Goal: Task Accomplishment & Management: Use online tool/utility

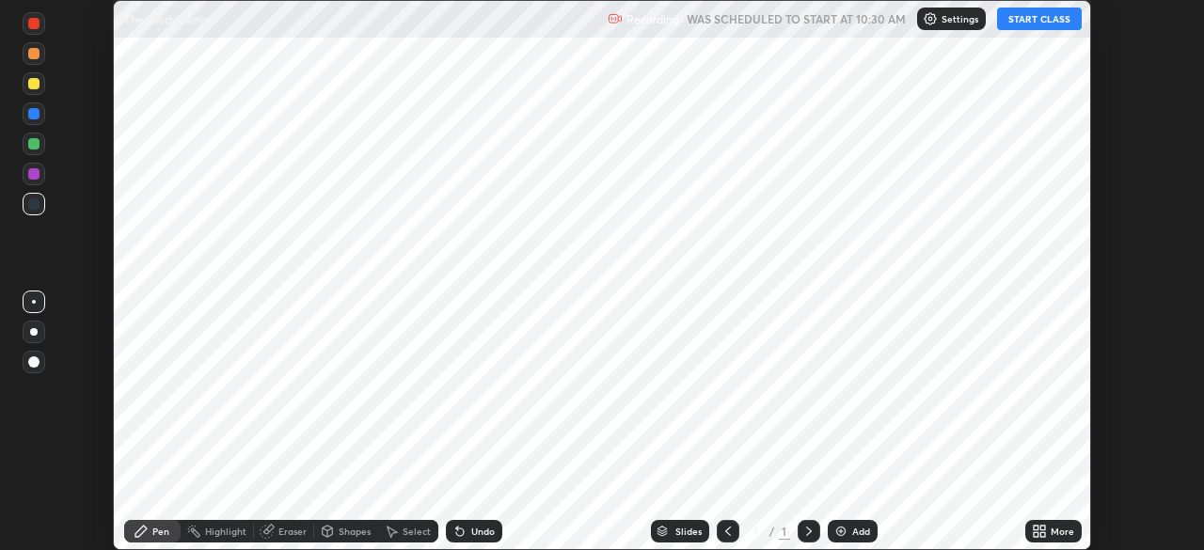
scroll to position [550, 1204]
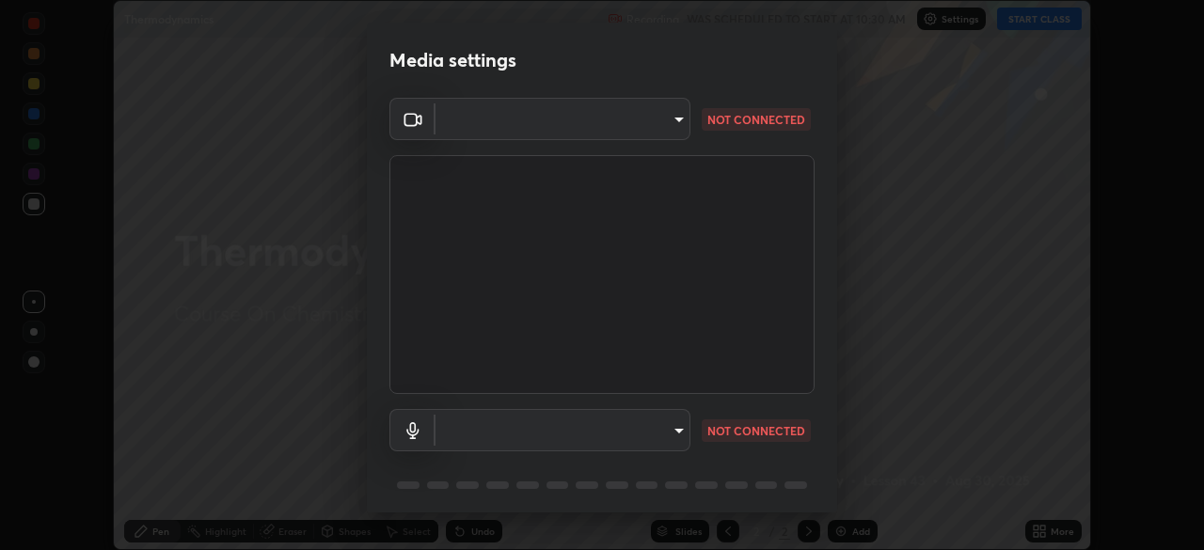
type input "948fa7bdf1557d7b90a8c57391c99ce3b3800c21834d1cf95a04e0d9860db1dc"
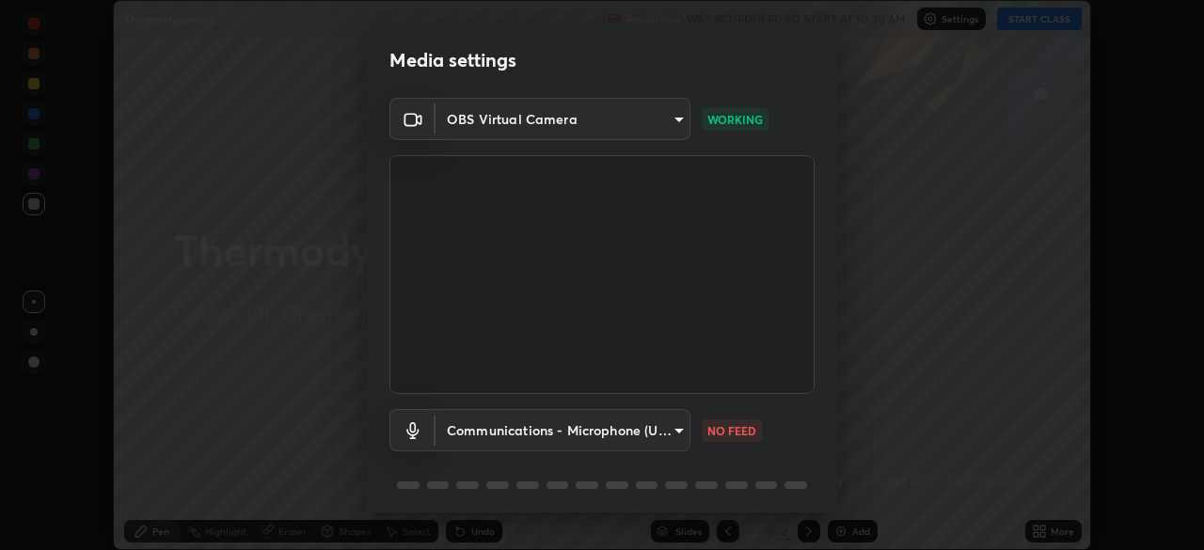
click at [609, 430] on body "Erase all Thermodynamics Recording WAS SCHEDULED TO START AT 10:30 AM Settings …" at bounding box center [602, 275] width 1204 height 550
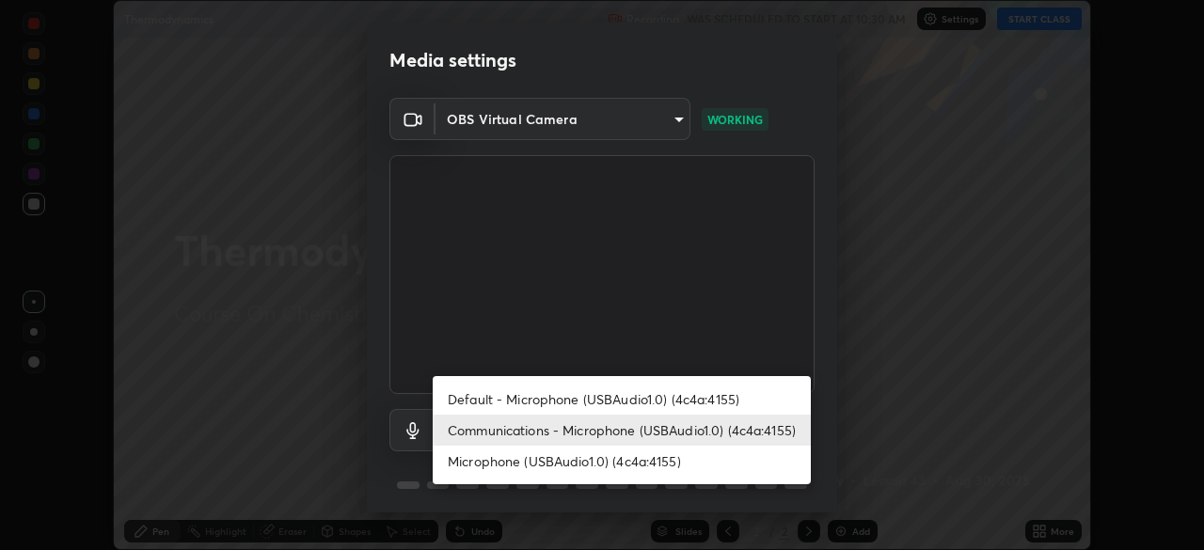
click at [550, 460] on li "Microphone (USBAudio1.0) (4c4a:4155)" at bounding box center [622, 461] width 378 height 31
type input "73cb1bacea0c3c17b4945d4b67212b59934f5e67cfe6fc95cb2f3f4e767c9b06"
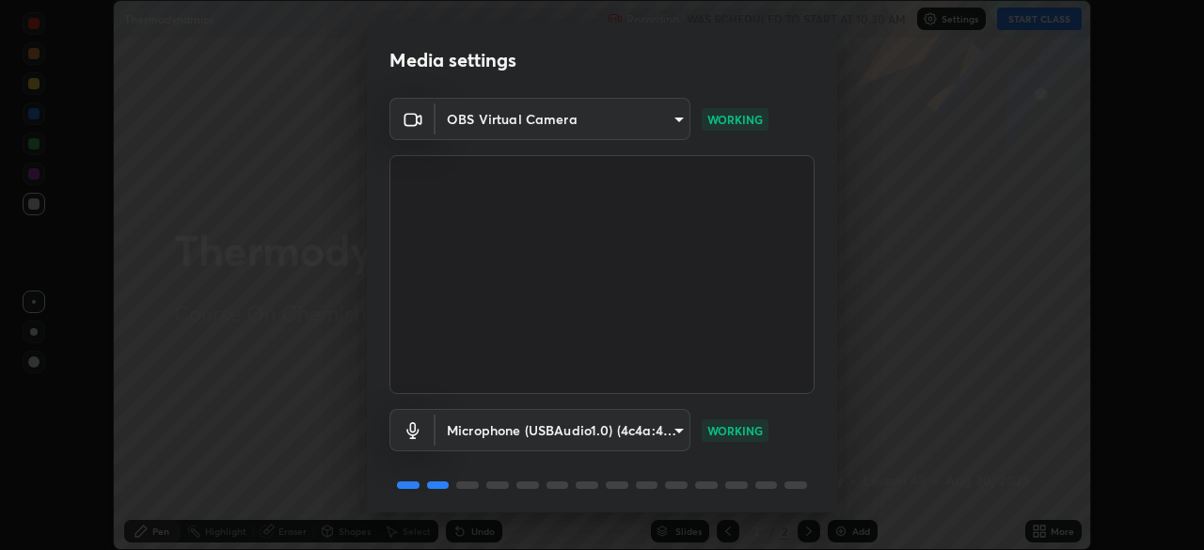
scroll to position [67, 0]
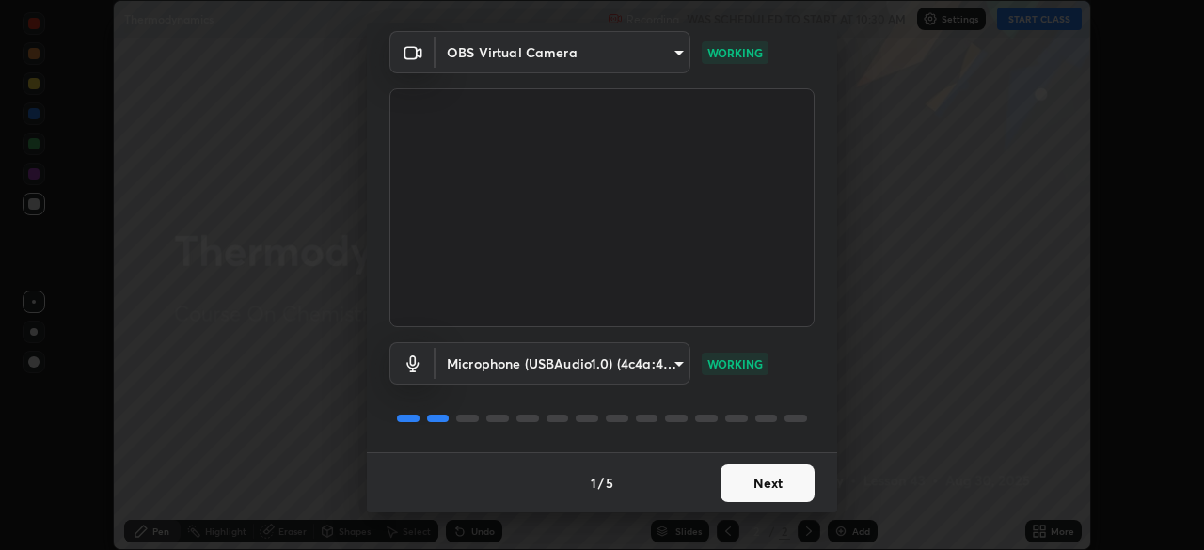
click at [756, 481] on button "Next" at bounding box center [767, 484] width 94 height 38
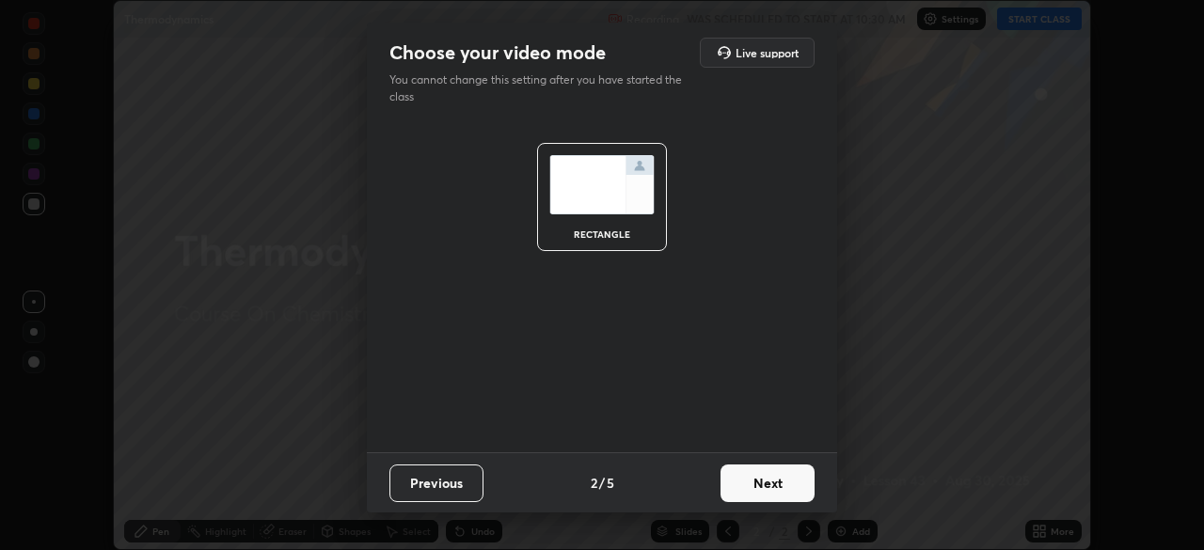
click at [756, 481] on button "Next" at bounding box center [767, 484] width 94 height 38
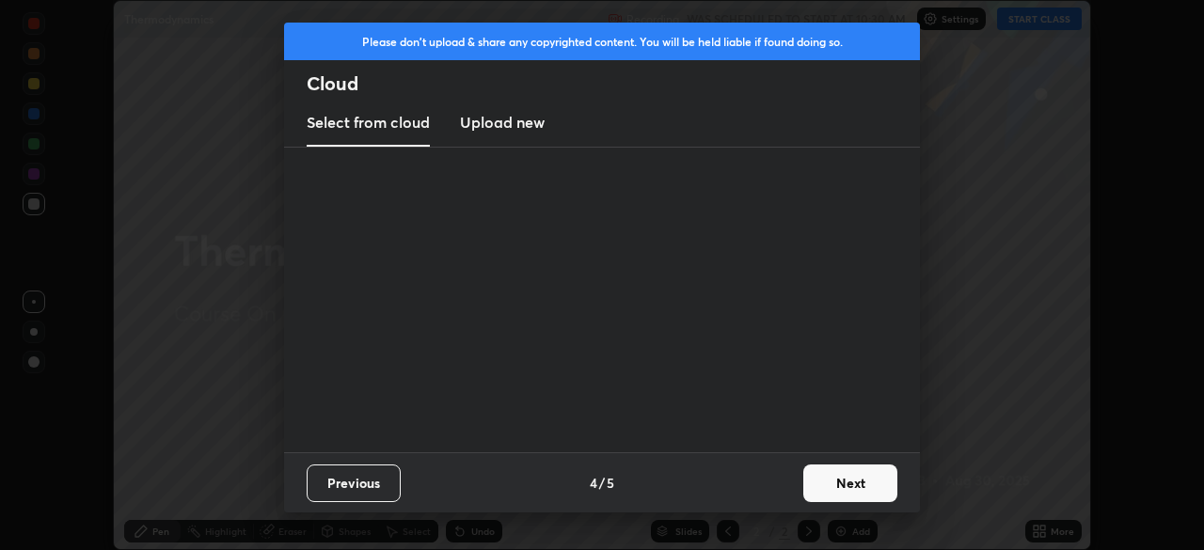
click at [760, 484] on div "Previous 4 / 5 Next" at bounding box center [602, 482] width 636 height 60
click at [764, 482] on div "Previous 4 / 5 Next" at bounding box center [602, 482] width 636 height 60
click at [768, 485] on div "Previous 4 / 5 Next" at bounding box center [602, 482] width 636 height 60
click at [835, 480] on button "Next" at bounding box center [850, 484] width 94 height 38
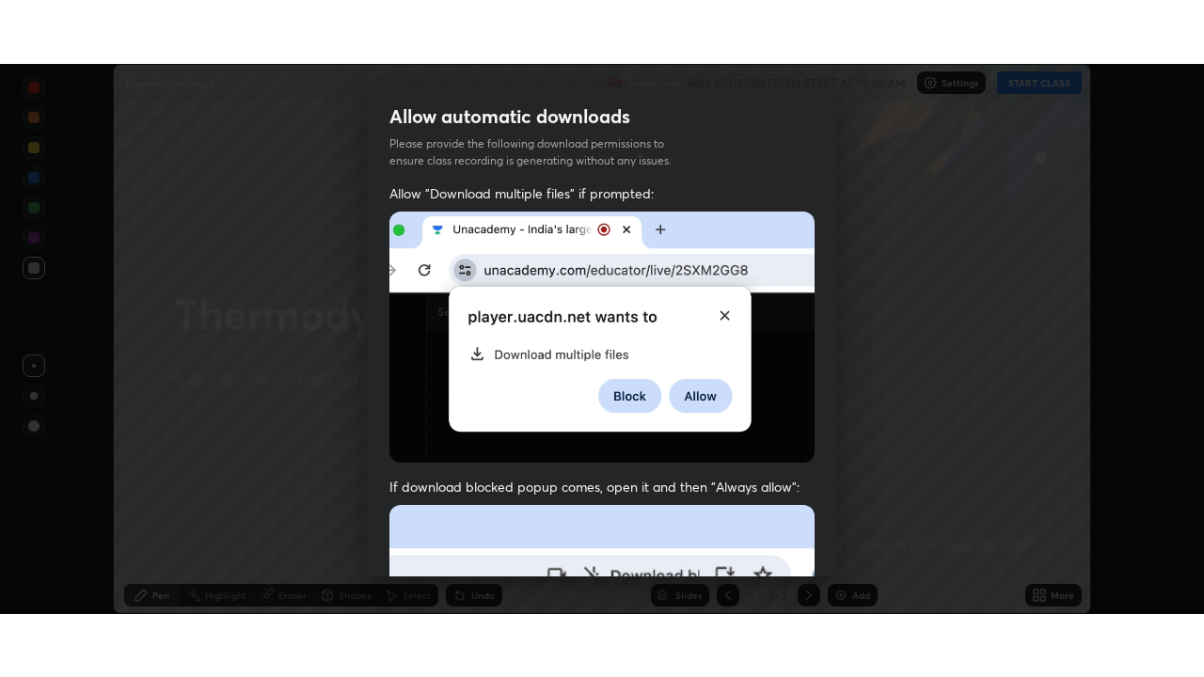
scroll to position [450, 0]
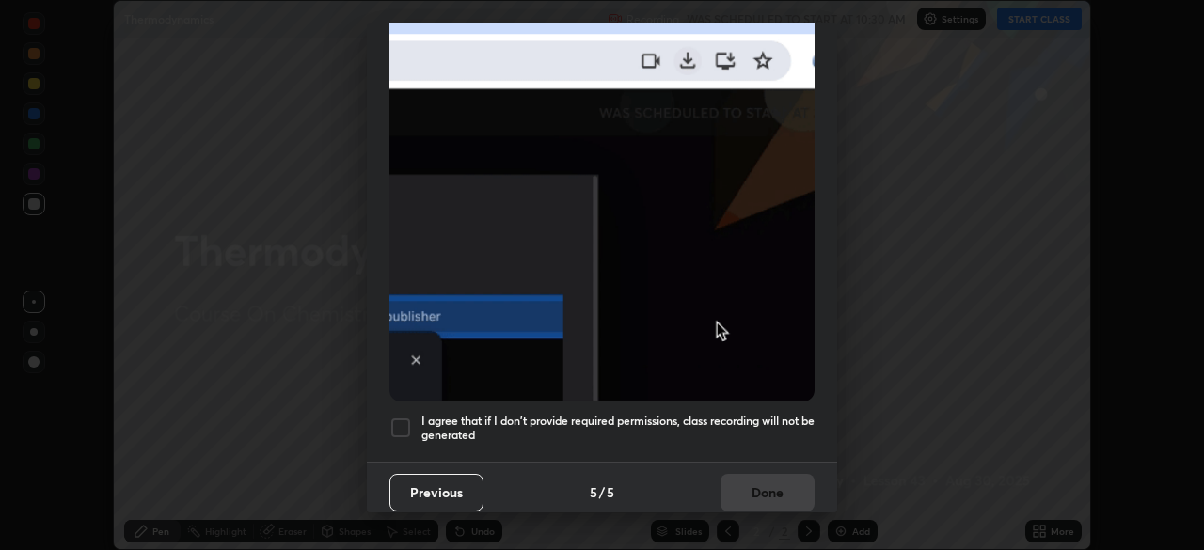
click at [397, 417] on div at bounding box center [400, 428] width 23 height 23
click at [777, 477] on button "Done" at bounding box center [767, 493] width 94 height 38
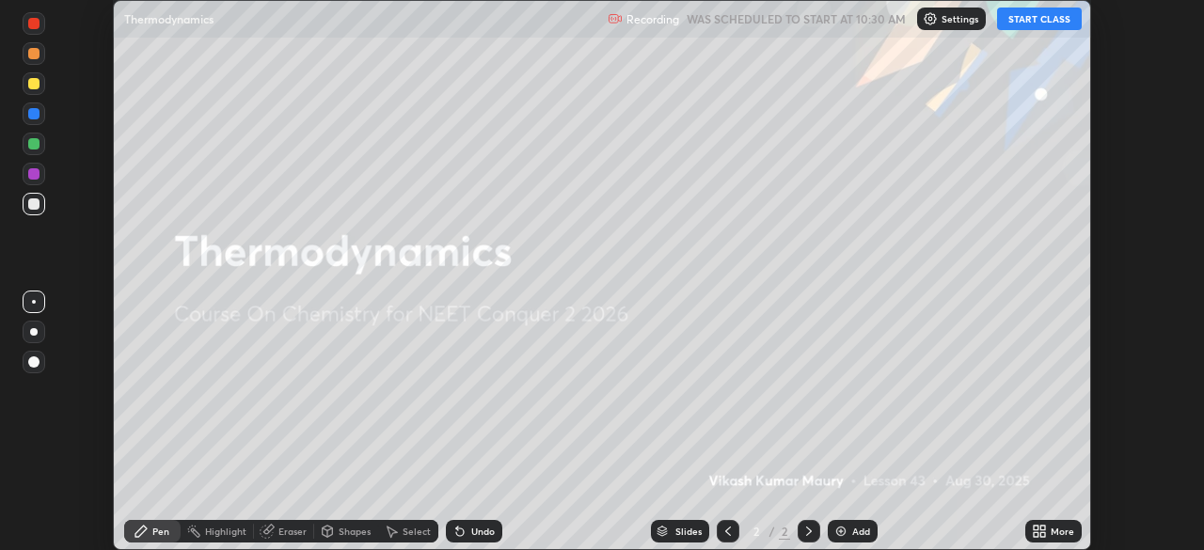
click at [1052, 531] on div "More" at bounding box center [1062, 531] width 24 height 9
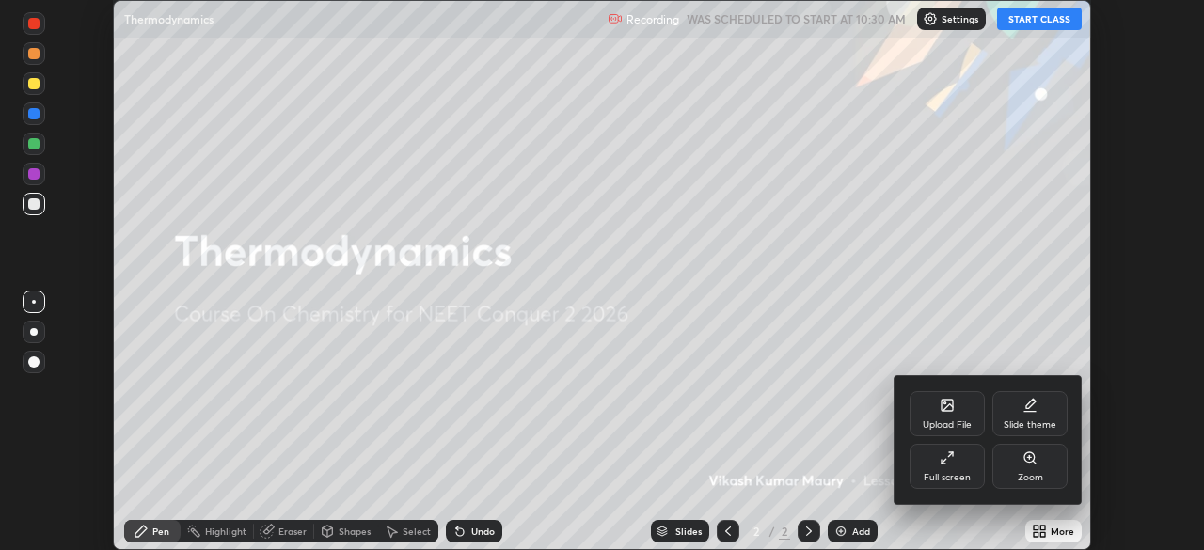
click at [938, 464] on div "Full screen" at bounding box center [946, 466] width 75 height 45
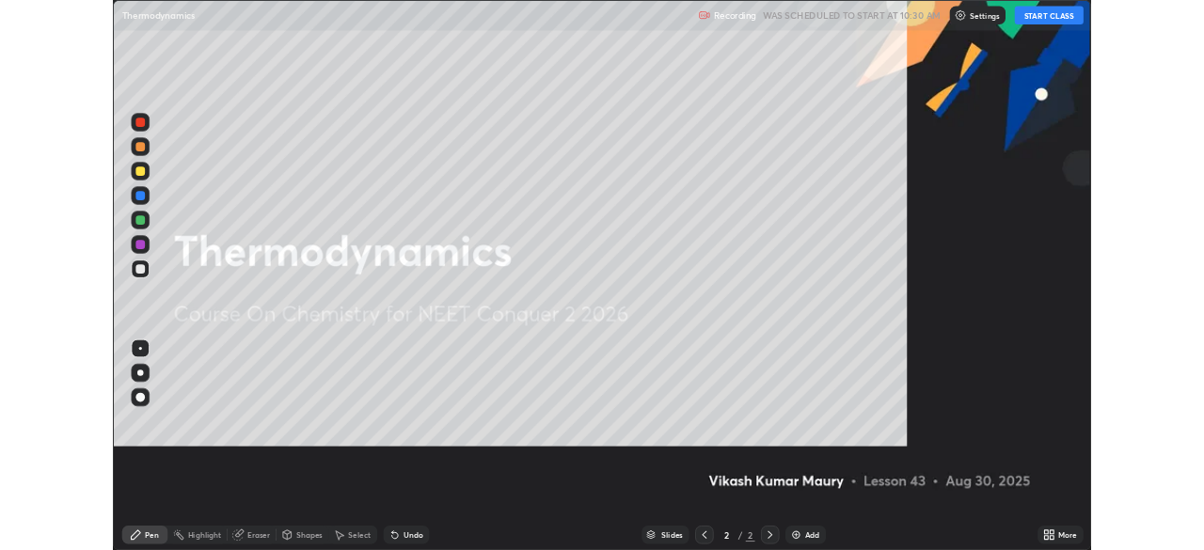
scroll to position [677, 1204]
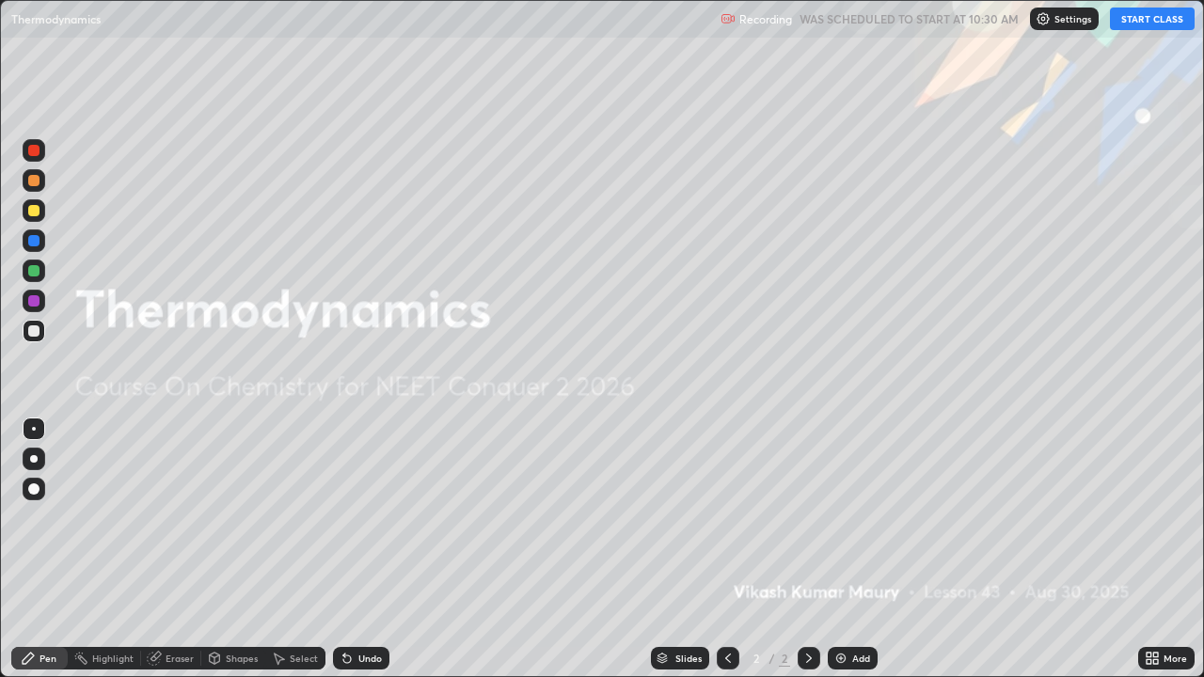
click at [1118, 26] on button "START CLASS" at bounding box center [1152, 19] width 85 height 23
click at [838, 549] on img at bounding box center [840, 658] width 15 height 15
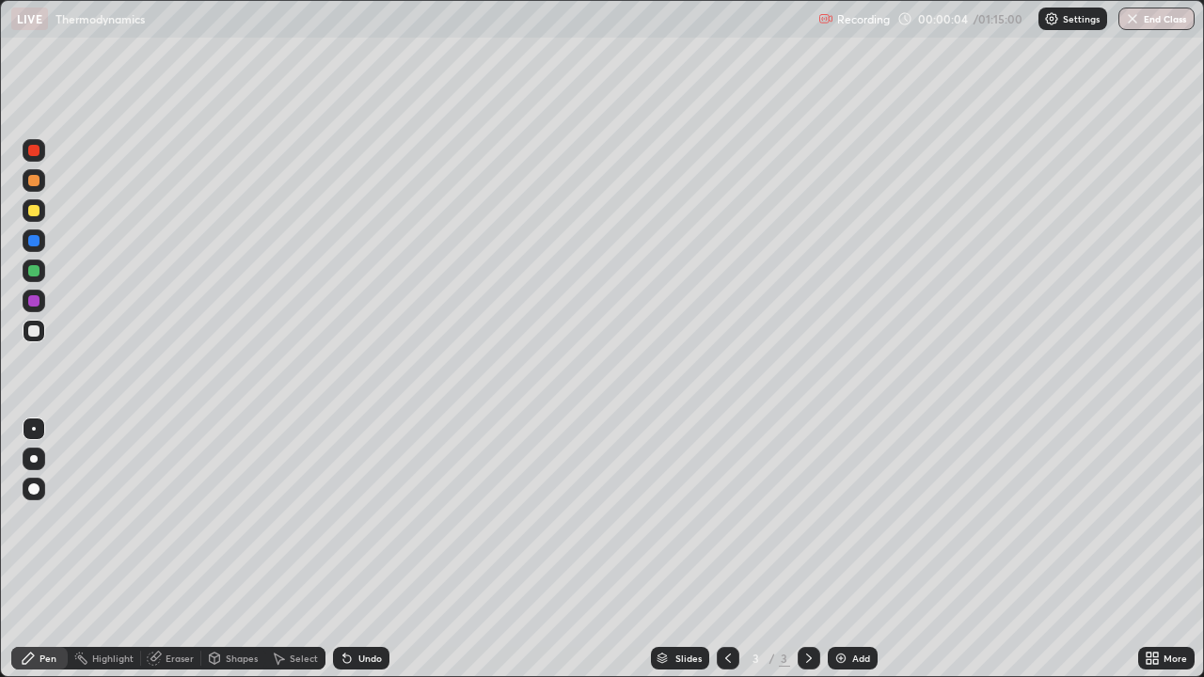
click at [32, 218] on div at bounding box center [34, 210] width 23 height 23
click at [842, 549] on img at bounding box center [840, 658] width 15 height 15
click at [855, 549] on div "Add" at bounding box center [861, 658] width 18 height 9
click at [178, 549] on div "Eraser" at bounding box center [180, 658] width 28 height 9
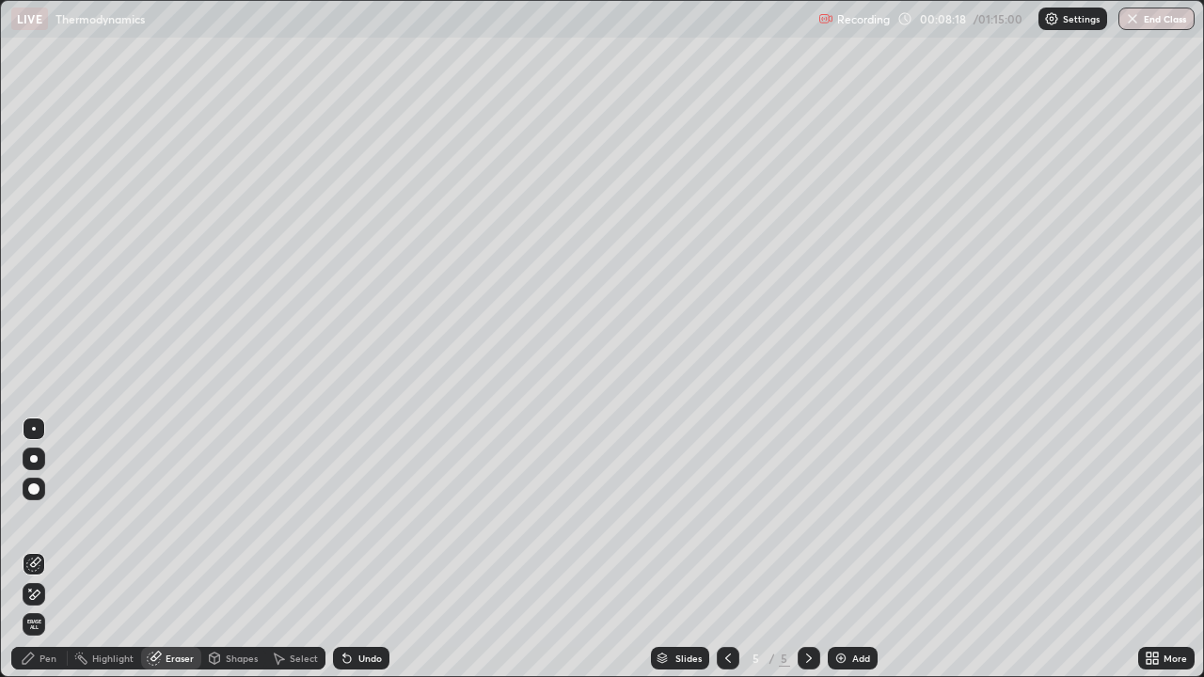
click at [45, 549] on div "Pen" at bounding box center [39, 658] width 56 height 23
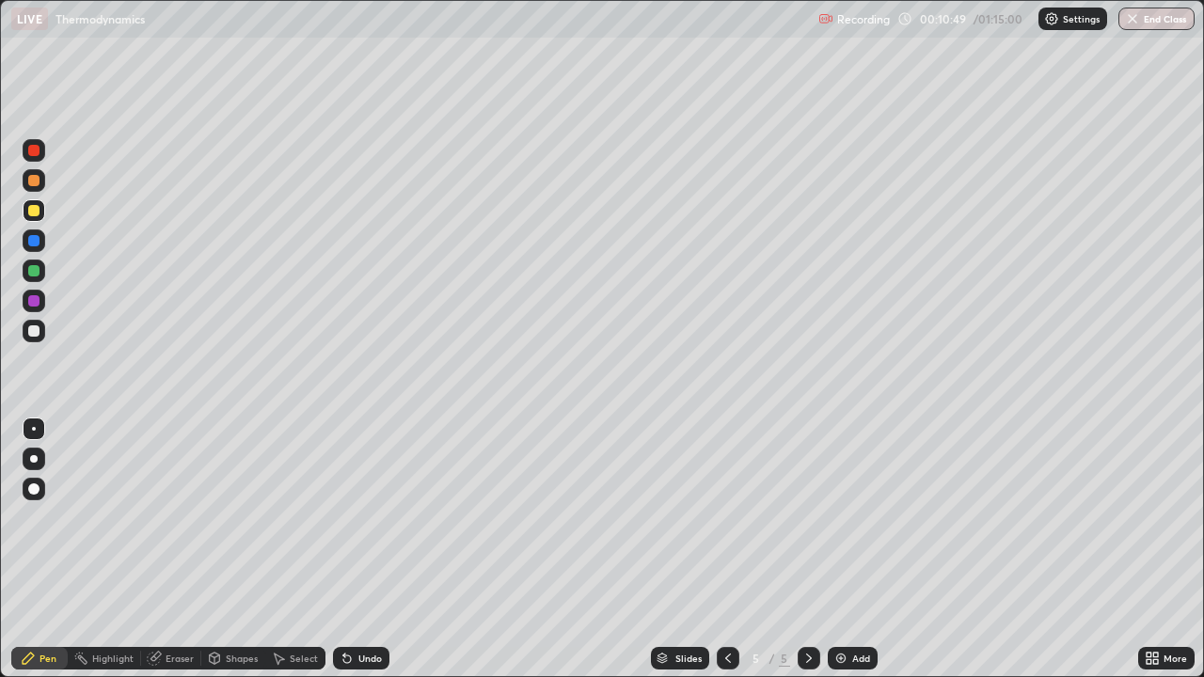
click at [182, 549] on div "Eraser" at bounding box center [171, 658] width 60 height 23
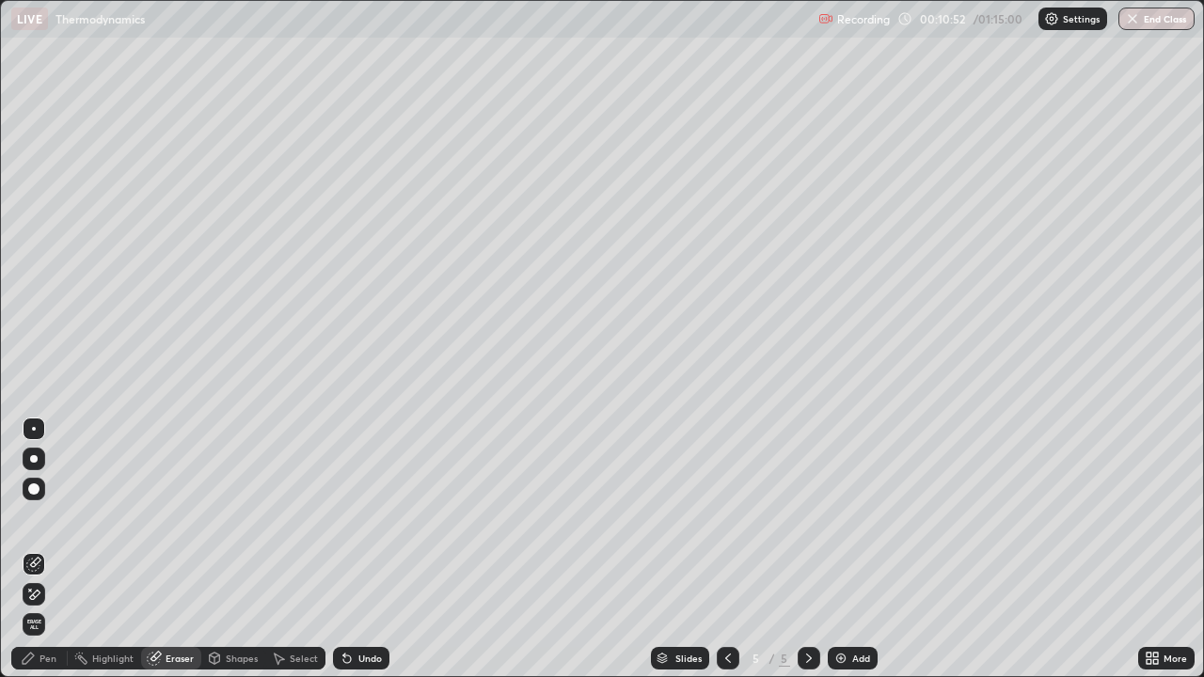
click at [49, 549] on div "Pen" at bounding box center [47, 658] width 17 height 9
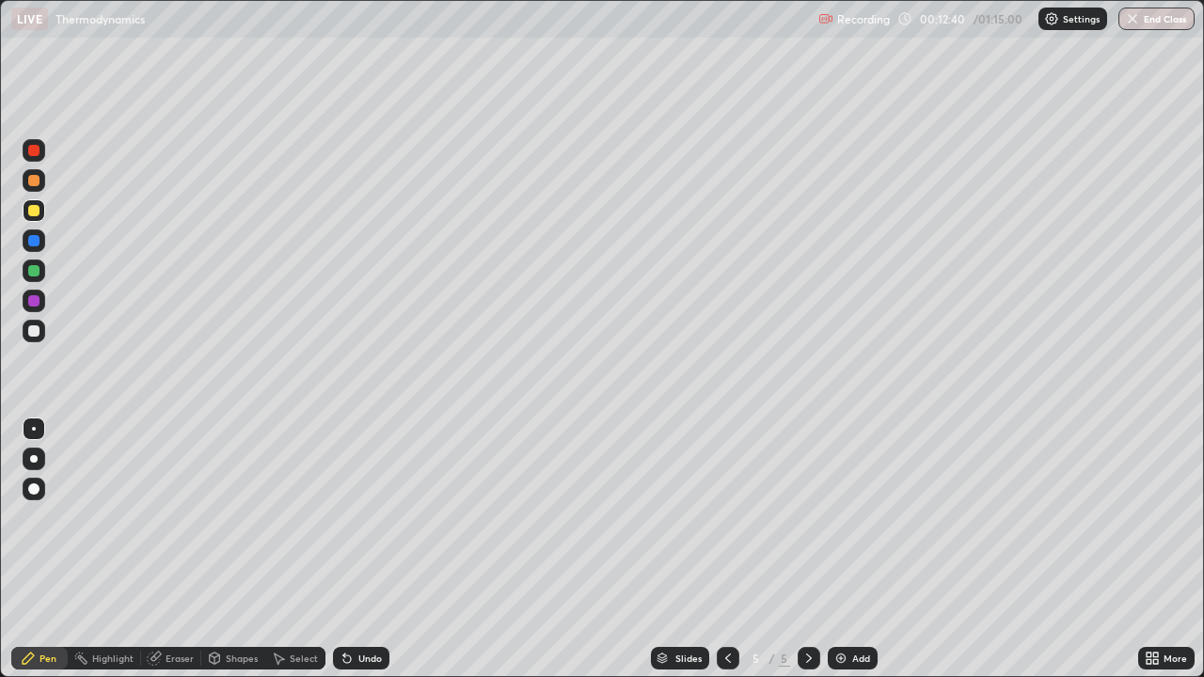
click at [846, 549] on div "Add" at bounding box center [853, 658] width 50 height 23
click at [807, 549] on icon at bounding box center [809, 658] width 6 height 9
click at [845, 549] on img at bounding box center [840, 658] width 15 height 15
click at [186, 549] on div "Eraser" at bounding box center [180, 658] width 28 height 9
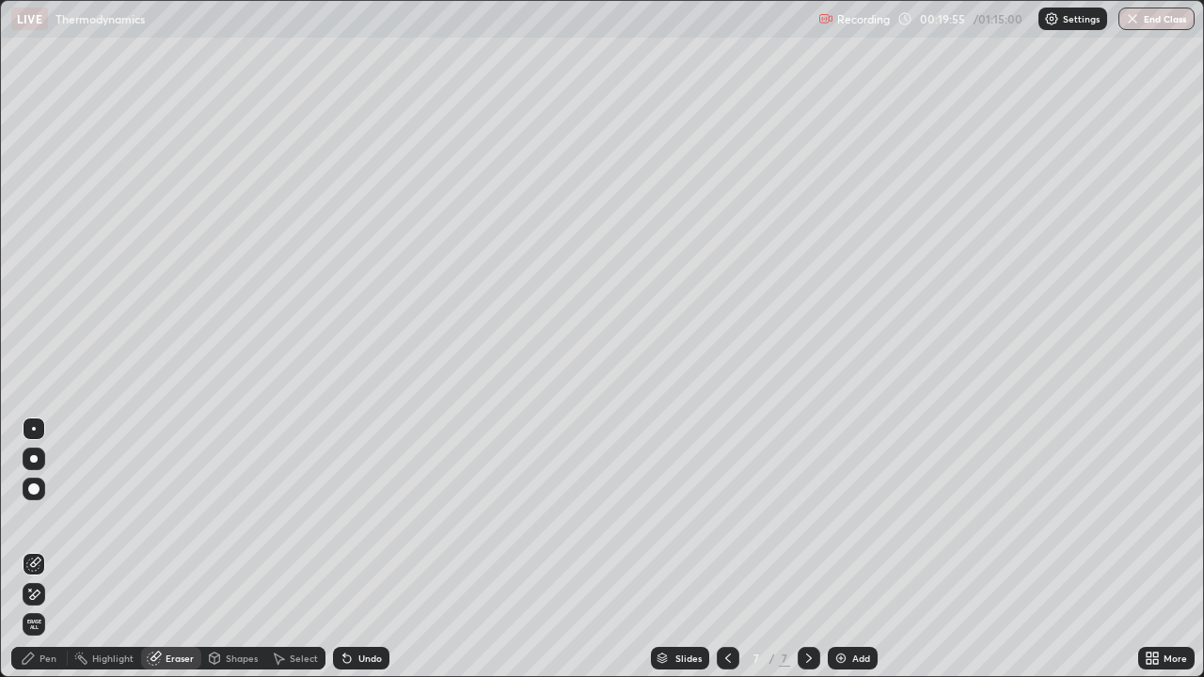
click at [52, 549] on div "Pen" at bounding box center [47, 658] width 17 height 9
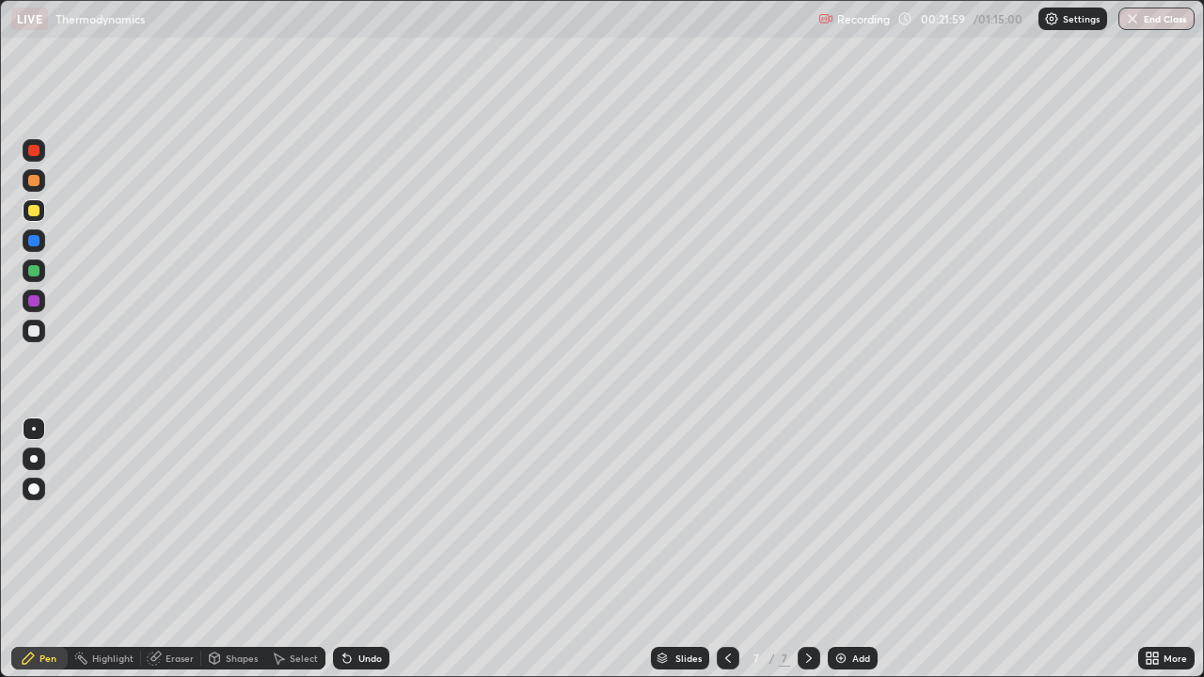
click at [171, 549] on div "Eraser" at bounding box center [180, 658] width 28 height 9
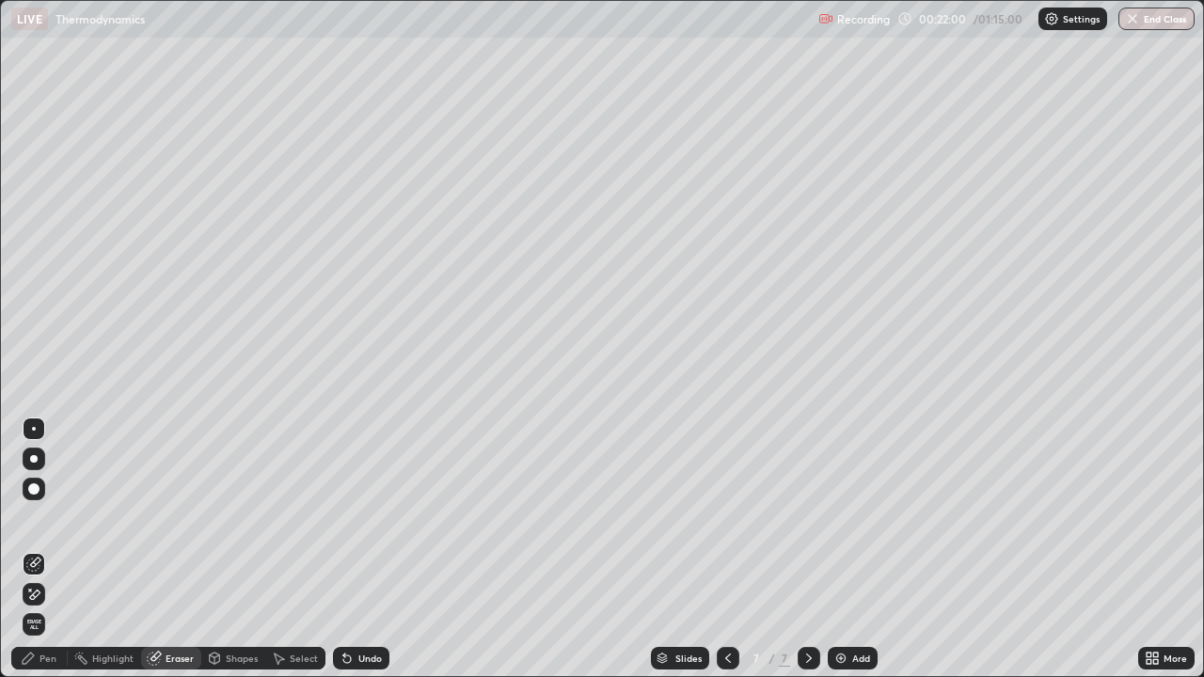
click at [47, 549] on div "Pen" at bounding box center [47, 658] width 17 height 9
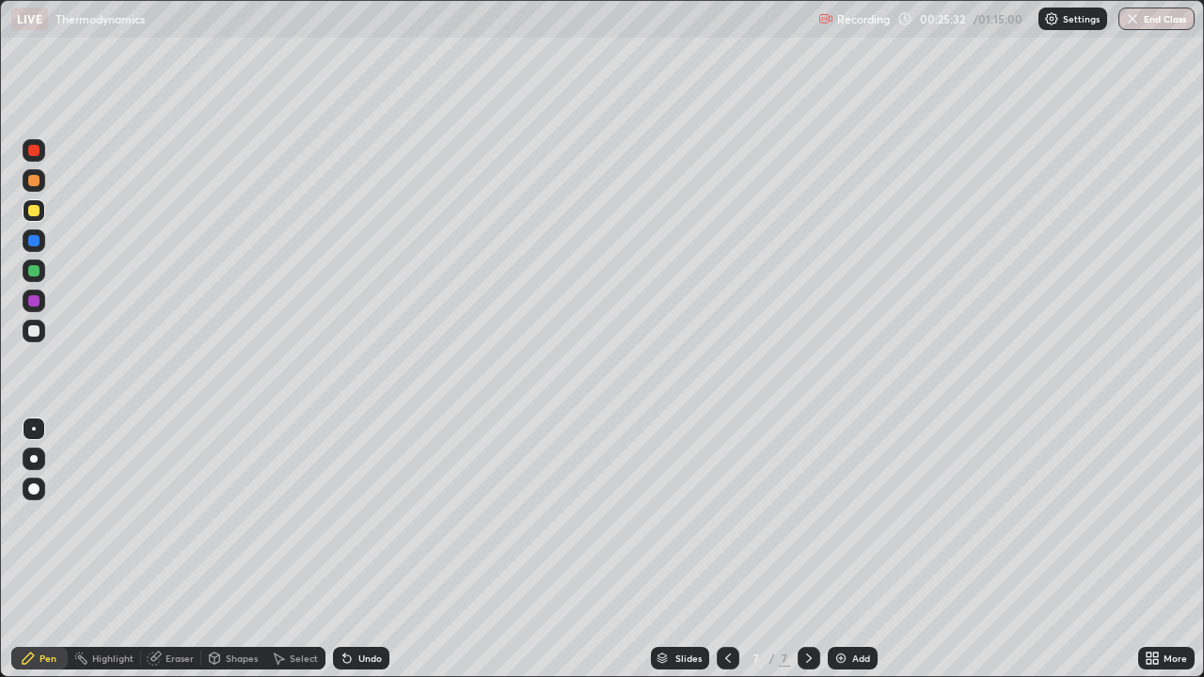
click at [852, 549] on div "Add" at bounding box center [861, 658] width 18 height 9
click at [847, 549] on div "Add" at bounding box center [853, 658] width 50 height 23
click at [854, 549] on div "Add" at bounding box center [861, 658] width 18 height 9
click at [1162, 17] on button "End Class" at bounding box center [1156, 19] width 76 height 23
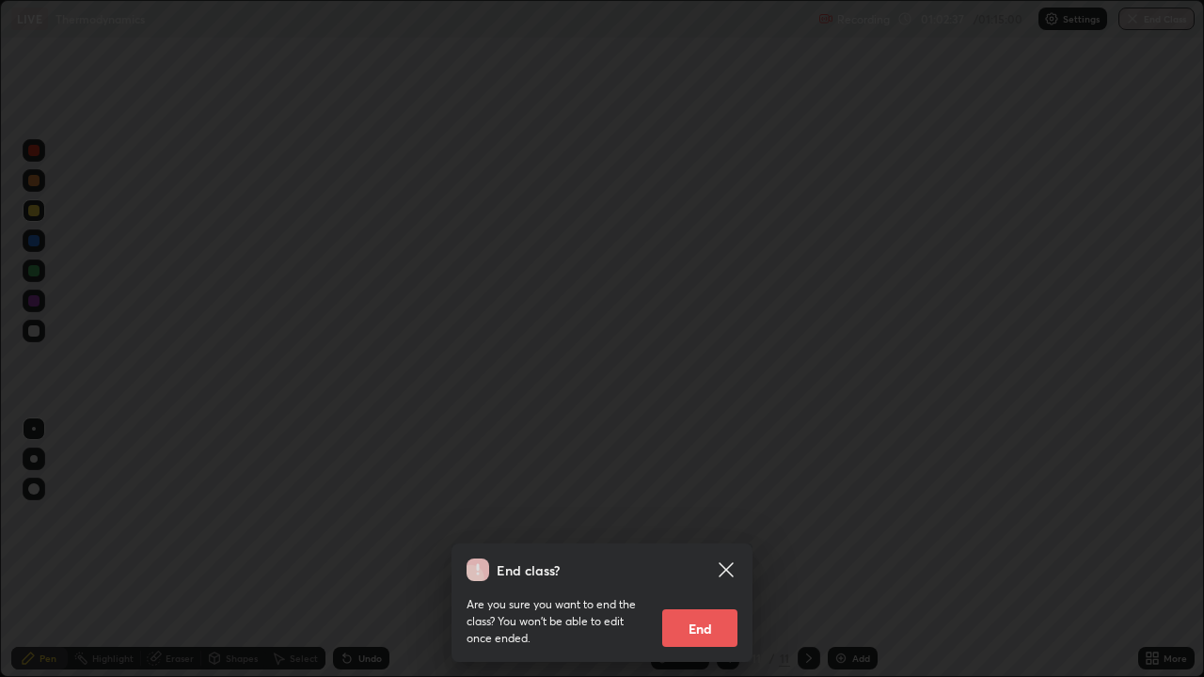
click at [697, 549] on button "End" at bounding box center [699, 628] width 75 height 38
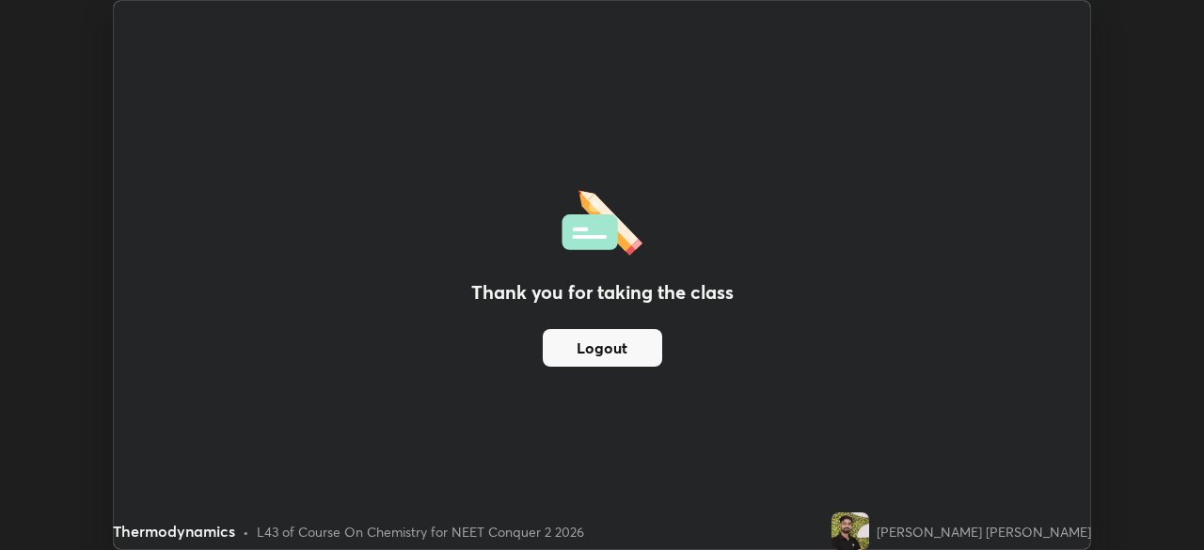
scroll to position [93492, 92839]
